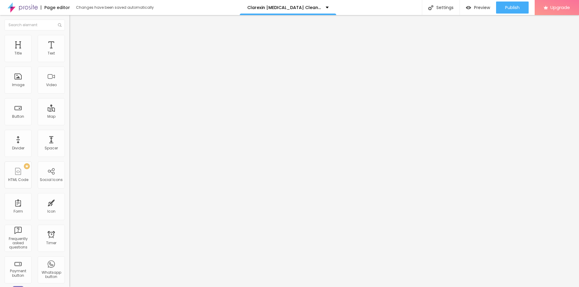
click at [75, 41] on span "Advanced" at bounding box center [85, 38] width 20 height 5
type input "17"
type input "83"
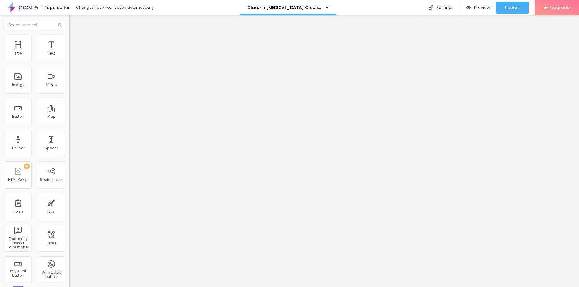
type input "84"
type input "86"
type input "91"
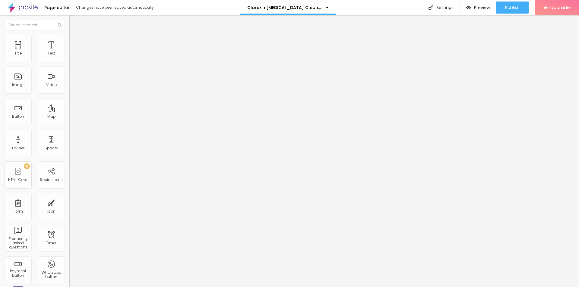
type input "91"
type input "94"
type input "100"
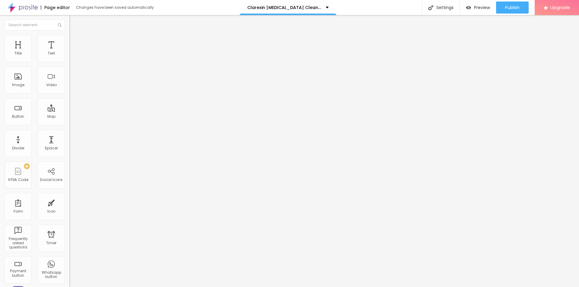
type input "85"
type input "37"
type input "35"
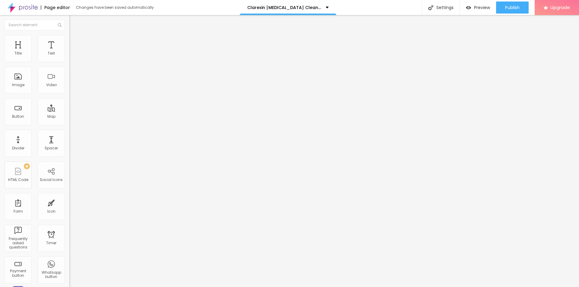
type input "35"
type input "34"
type input "31"
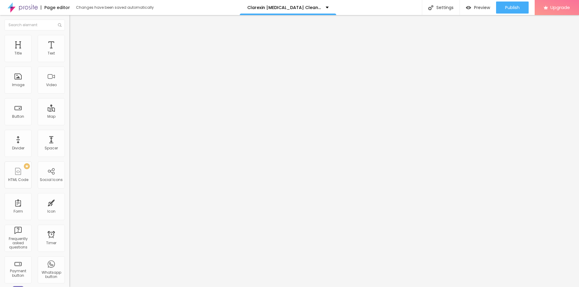
type input "30"
type input "21"
type input "18"
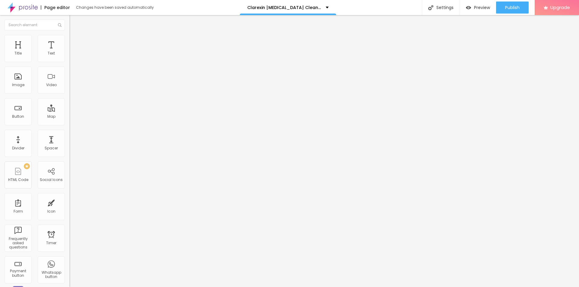
type input "18"
type input "17"
type input "15"
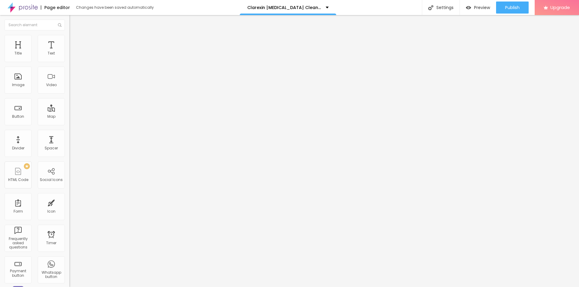
type input "14"
type input "13"
type input "11"
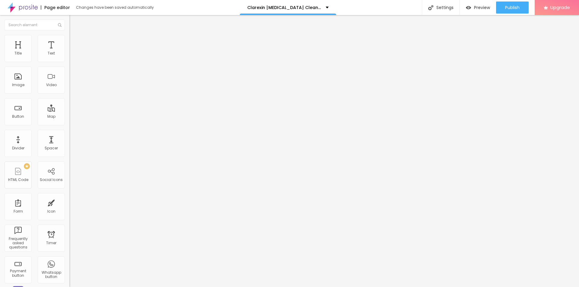
type input "11"
type input "10"
type input "8"
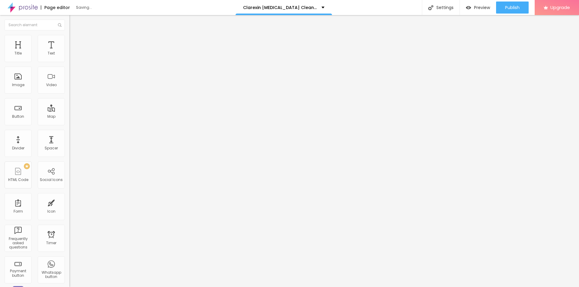
type input "7"
type input "2"
type input "0"
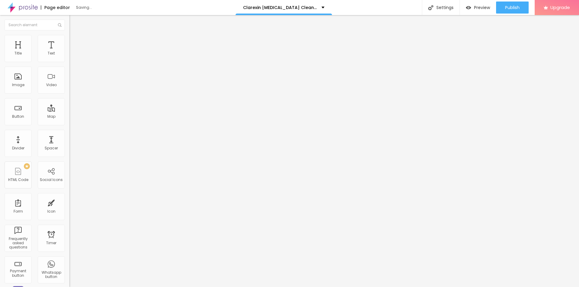
type input "0"
drag, startPoint x: 20, startPoint y: 58, endPoint x: 14, endPoint y: 64, distance: 8.1
type input "0"
click at [69, 111] on input "range" at bounding box center [88, 113] width 39 height 5
click at [69, 35] on li "Style" at bounding box center [103, 32] width 69 height 6
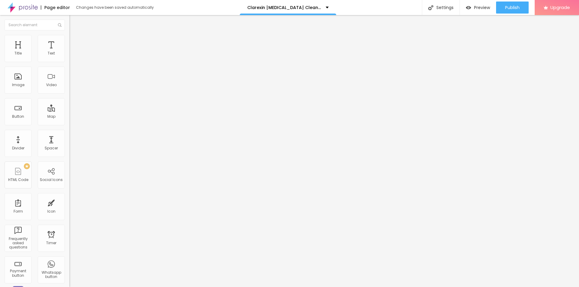
click at [72, 87] on icon "button" at bounding box center [73, 85] width 2 height 2
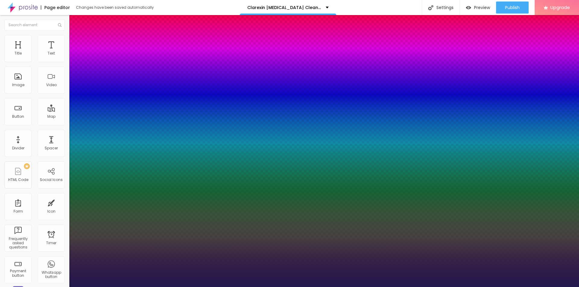
type input "1"
type input "20"
type input "1"
type input "59"
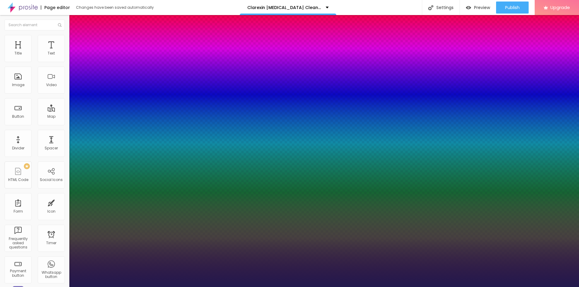
type input "59"
type input "1"
type input "78"
type input "1"
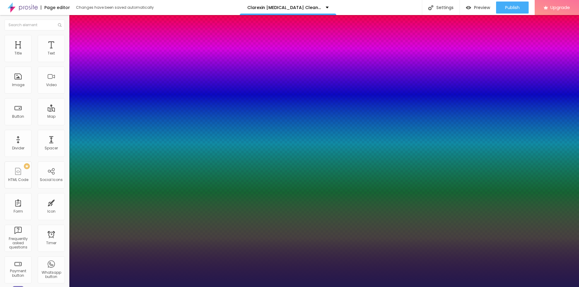
type input "80"
type input "1"
type input "68"
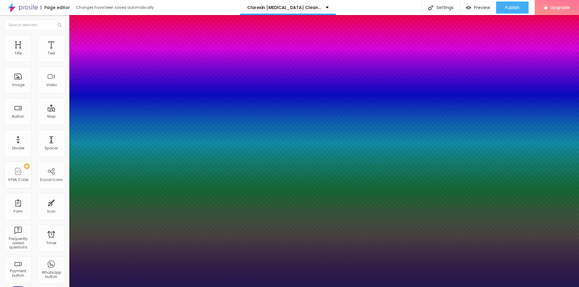
type input "1"
type input "48"
type input "1"
type input "46"
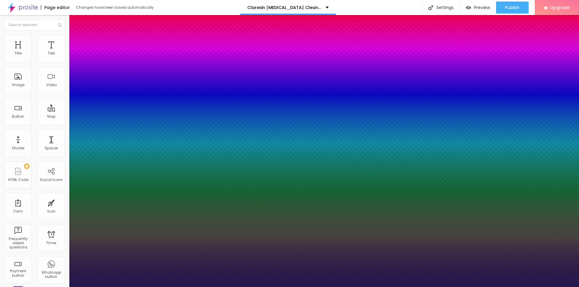
type input "46"
type input "1"
type input "42"
type input "1"
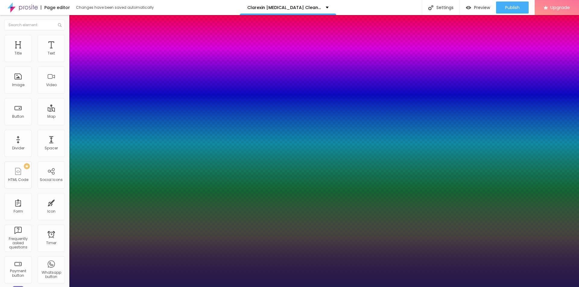
type input "39"
type input "1"
type input "37"
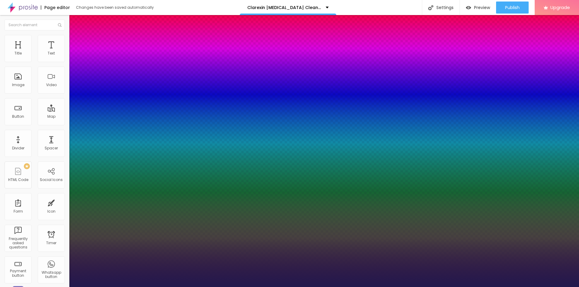
type input "1"
type input "35"
type input "1"
type input "36"
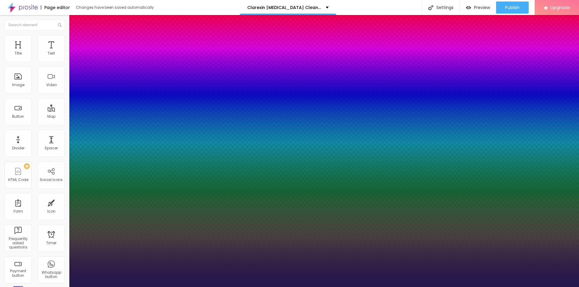
type input "36"
type input "1"
type input "37"
type input "1"
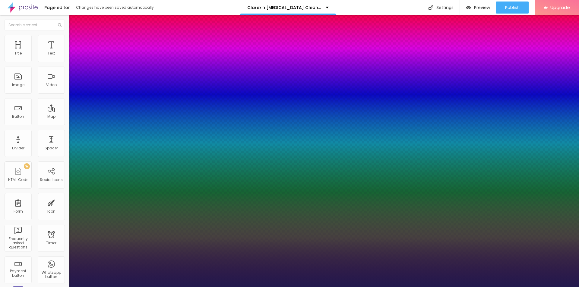
type input "38"
type input "1"
drag, startPoint x: 83, startPoint y: 171, endPoint x: 92, endPoint y: 171, distance: 8.5
type input "38"
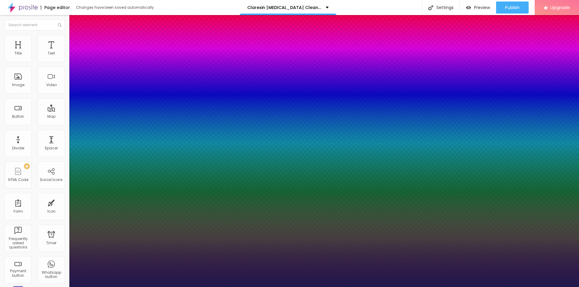
type input "1"
click at [252, 287] on div at bounding box center [289, 287] width 579 height 0
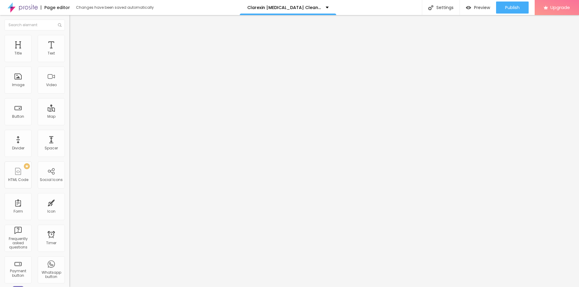
click at [69, 52] on span "Add image" at bounding box center [81, 49] width 25 height 5
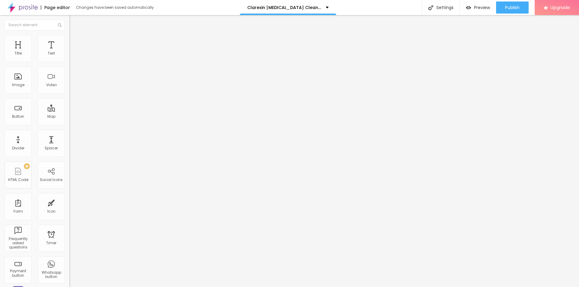
click at [69, 124] on input "https://" at bounding box center [105, 121] width 72 height 6
paste input "[DOMAIN_NAME][URL][MEDICAL_DATA]"
type input "[URL][DOMAIN_NAME][MEDICAL_DATA]"
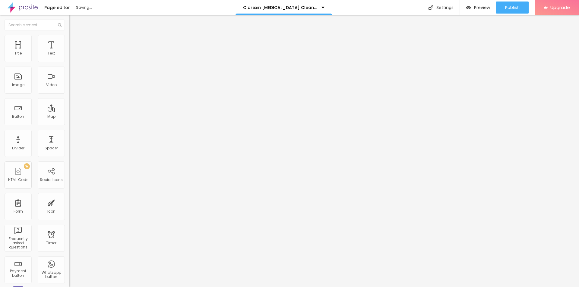
click at [69, 39] on li "Style" at bounding box center [103, 38] width 69 height 6
type input "95"
type input "90"
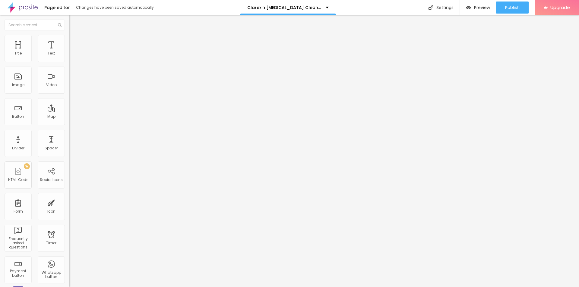
type input "85"
type input "80"
type input "75"
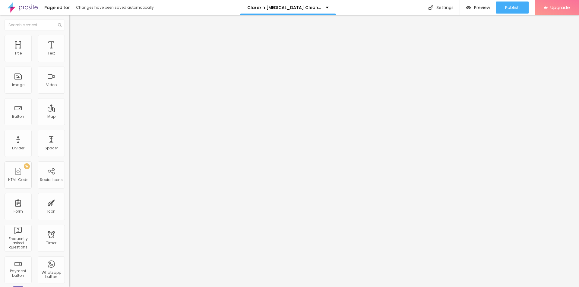
type input "75"
type input "70"
drag, startPoint x: 59, startPoint y: 64, endPoint x: 44, endPoint y: 64, distance: 15.4
type input "70"
click at [69, 62] on input "range" at bounding box center [88, 59] width 39 height 5
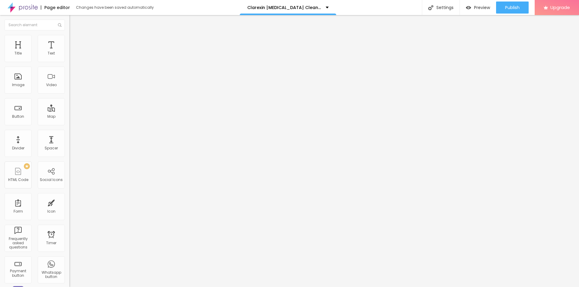
click at [74, 20] on img "button" at bounding box center [76, 22] width 5 height 5
click at [48, 52] on div "Text" at bounding box center [51, 53] width 7 height 4
click at [69, 58] on button "button" at bounding box center [73, 55] width 8 height 6
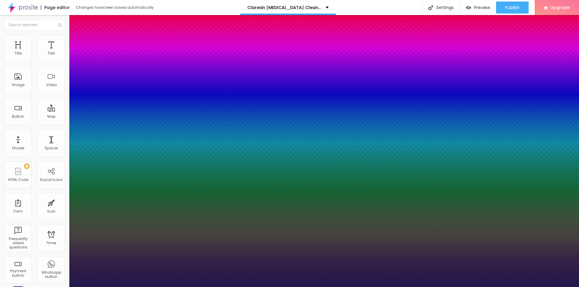
type input "20"
type input "1"
type input "21"
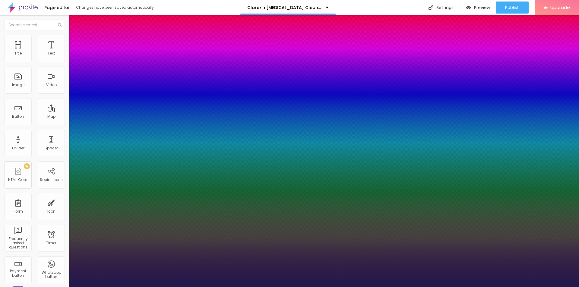
type input "1"
type input "22"
type input "1"
drag, startPoint x: 81, startPoint y: 101, endPoint x: 84, endPoint y: 102, distance: 3.3
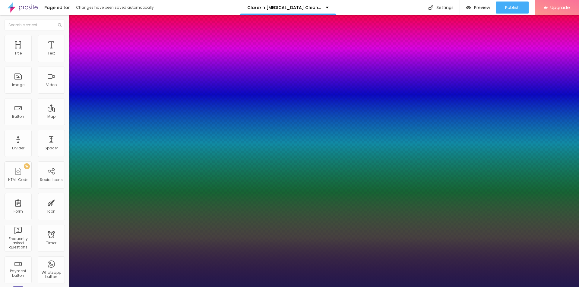
type input "22"
type input "1"
click at [224, 287] on div at bounding box center [289, 287] width 579 height 0
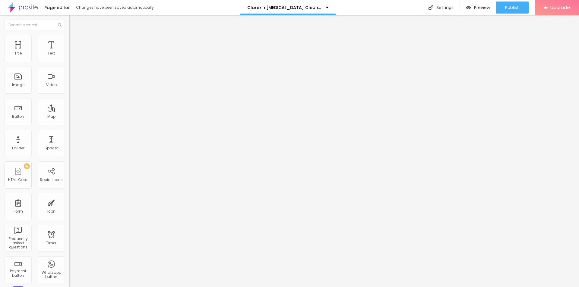
click at [69, 19] on button "Edit Text" at bounding box center [103, 22] width 69 height 14
click at [74, 22] on div "Edit Text" at bounding box center [87, 22] width 27 height 5
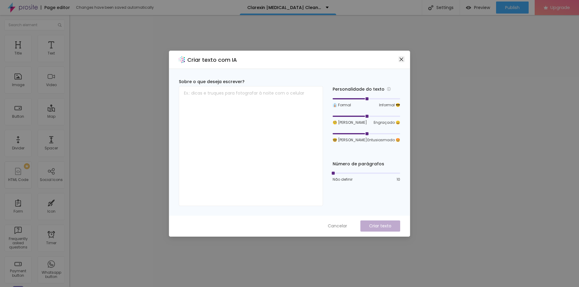
click at [400, 59] on icon "close" at bounding box center [401, 59] width 5 height 5
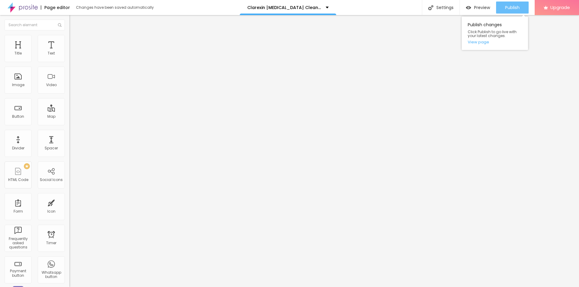
click at [508, 10] on span "Publish" at bounding box center [512, 7] width 14 height 5
click at [482, 41] on link "View page" at bounding box center [494, 42] width 54 height 4
click at [74, 21] on div "Edit Text" at bounding box center [87, 22] width 27 height 5
